Goal: Information Seeking & Learning: Learn about a topic

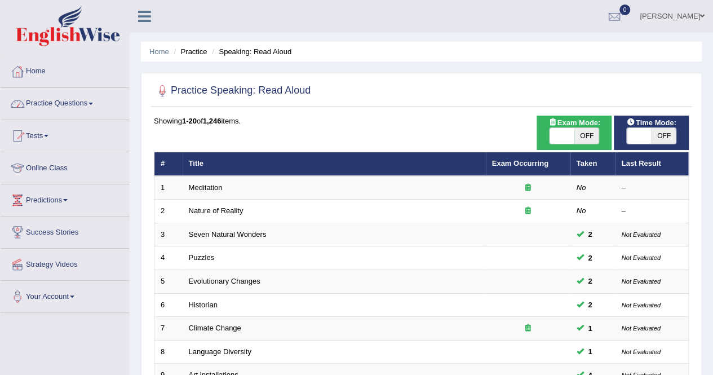
click at [70, 106] on link "Practice Questions" at bounding box center [65, 102] width 128 height 28
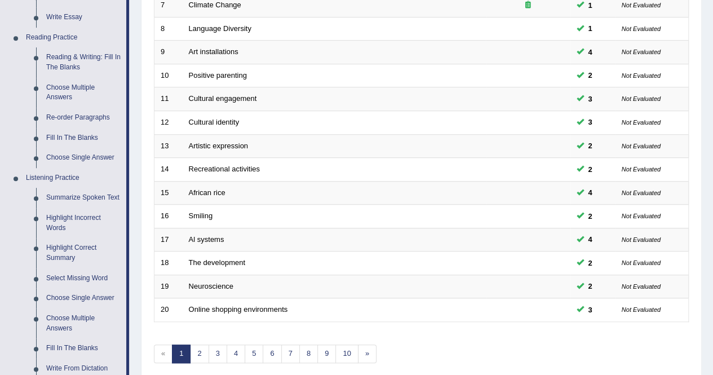
scroll to position [328, 0]
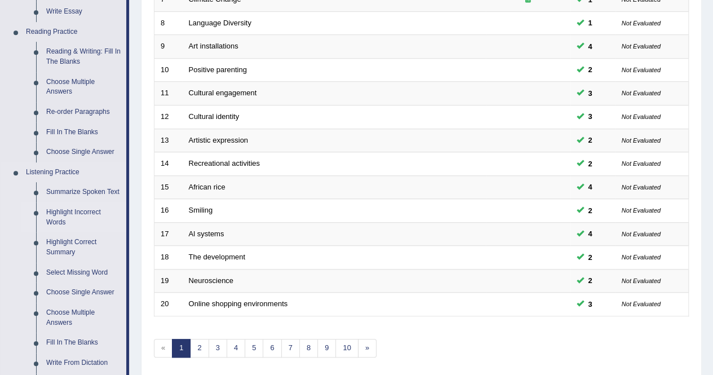
click at [90, 211] on link "Highlight Incorrect Words" at bounding box center [83, 217] width 85 height 30
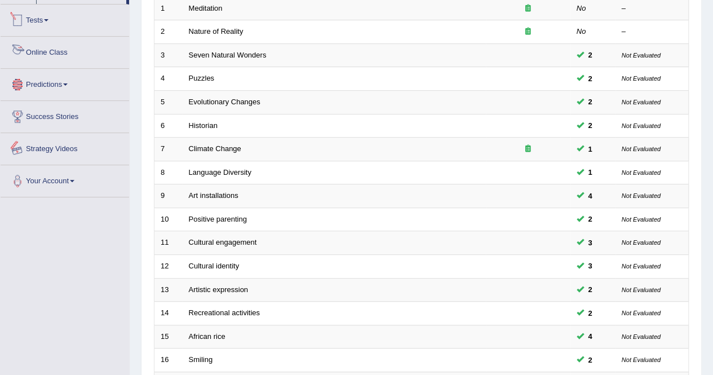
scroll to position [212, 0]
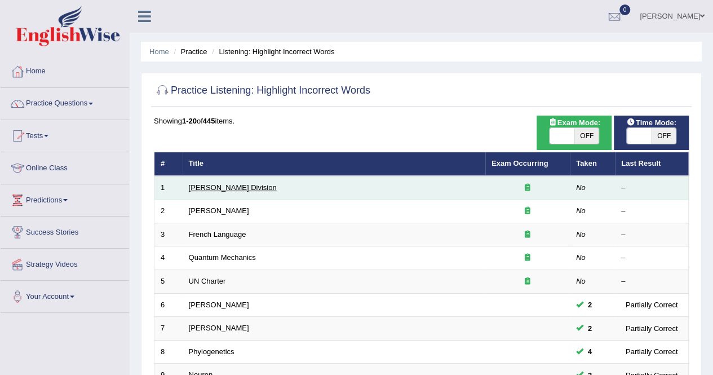
click at [211, 183] on link "Ward Division" at bounding box center [233, 187] width 88 height 8
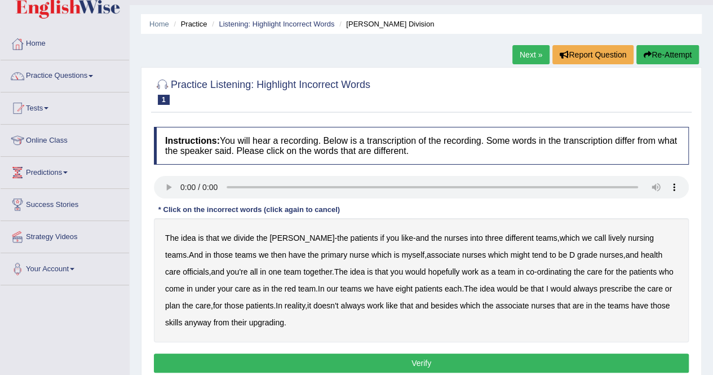
scroll to position [28, 0]
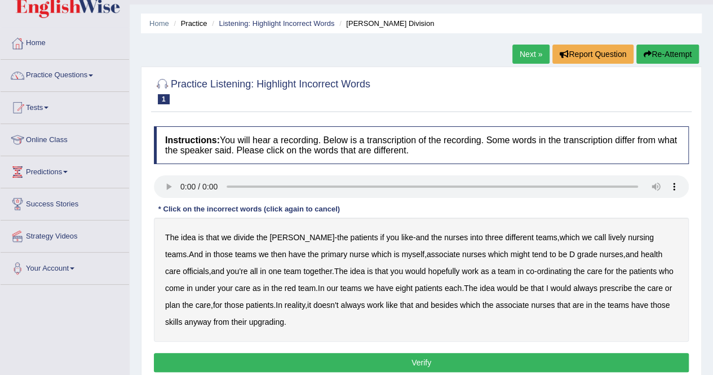
click at [608, 237] on b "lively" at bounding box center [616, 237] width 17 height 9
click at [608, 236] on b "lively" at bounding box center [616, 237] width 17 height 9
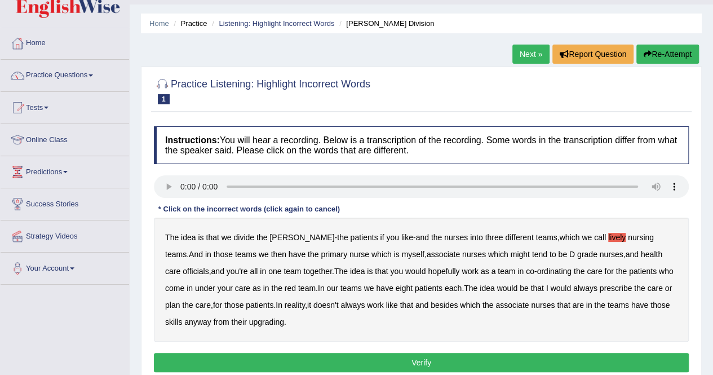
click at [608, 236] on b "lively" at bounding box center [616, 237] width 17 height 9
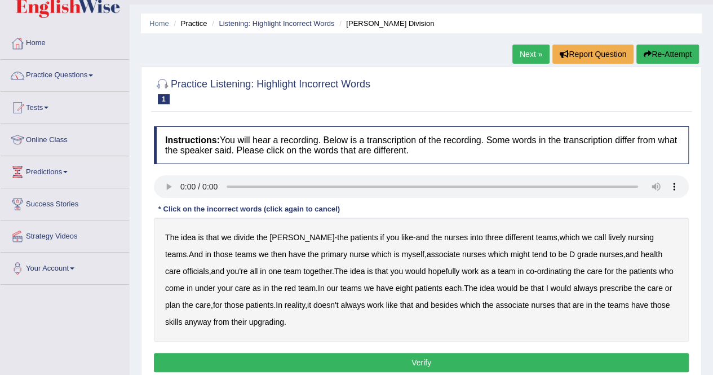
click at [608, 236] on b "lively" at bounding box center [616, 237] width 17 height 9
click at [608, 235] on b "lively" at bounding box center [616, 237] width 17 height 9
